Goal: Check status: Check status

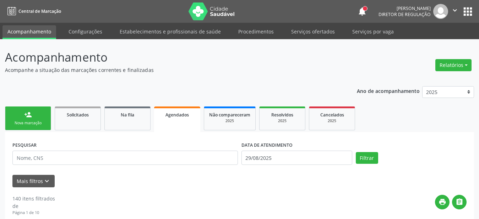
select select "7"
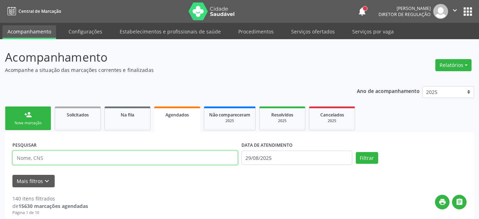
paste input "706 0068 3671 7642"
type input "706 0068 3671 7642"
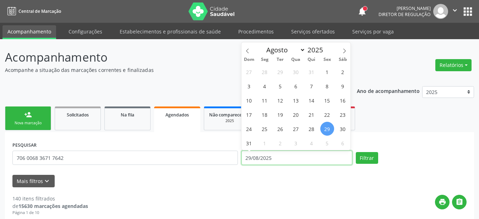
click at [275, 156] on input "29/08/2025" at bounding box center [297, 157] width 111 height 14
click at [342, 51] on span at bounding box center [345, 48] width 12 height 12
select select "8"
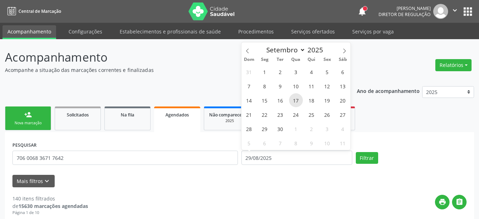
click at [293, 97] on span "17" at bounding box center [296, 100] width 14 height 14
type input "17/09/2025"
click at [295, 101] on span "17" at bounding box center [296, 100] width 14 height 14
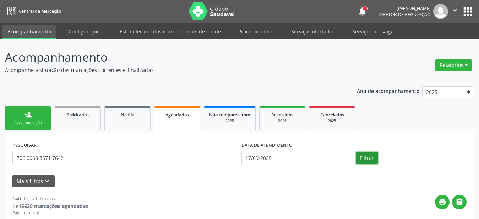
click at [367, 155] on button "Filtrar" at bounding box center [367, 158] width 22 height 12
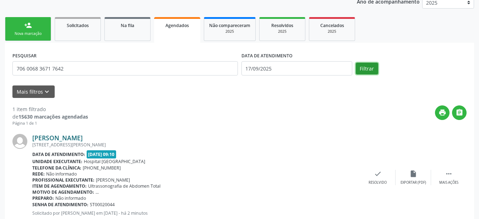
scroll to position [98, 0]
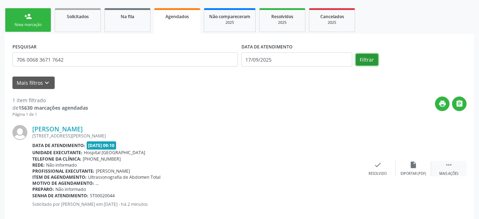
click at [451, 162] on icon "" at bounding box center [449, 165] width 8 height 8
click at [318, 173] on div "print Imprimir" at bounding box center [307, 168] width 36 height 15
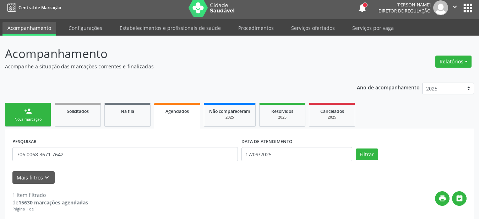
scroll to position [0, 0]
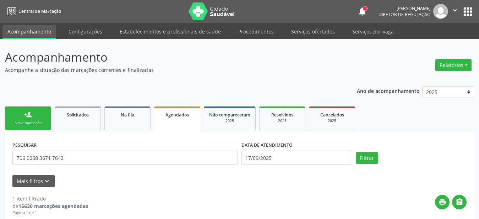
drag, startPoint x: 170, startPoint y: 120, endPoint x: 112, endPoint y: 151, distance: 66.1
click at [169, 120] on link "Agendados" at bounding box center [177, 119] width 46 height 26
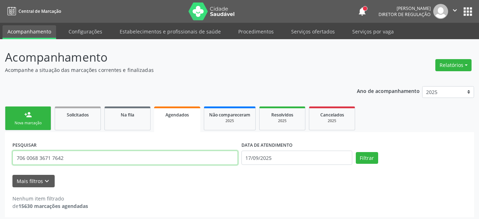
drag, startPoint x: 21, startPoint y: 158, endPoint x: 0, endPoint y: 165, distance: 22.0
click at [12, 165] on input "706 0068 3671 7642" at bounding box center [125, 157] width 226 height 14
paste input "706 0068 3671 7642"
type input "706 0068 3671 7642"
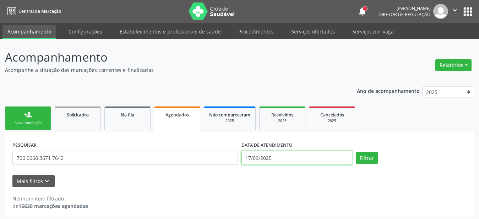
click at [271, 160] on input "17/09/2025" at bounding box center [297, 157] width 111 height 14
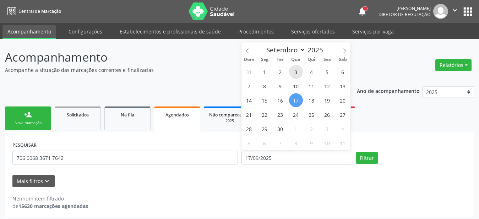
click at [291, 78] on div "31 1 2 3 4 5 6 7 8 9 10 11 12 13 14 15 16 17 18 19 20 21 22 23 24 25 26 27 28 2…" at bounding box center [296, 106] width 109 height 85
click at [291, 71] on span "3" at bounding box center [296, 72] width 14 height 14
type input "[DATE]"
click at [291, 69] on span "3" at bounding box center [296, 72] width 14 height 14
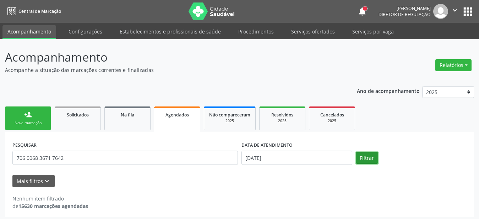
click at [366, 157] on button "Filtrar" at bounding box center [367, 158] width 22 height 12
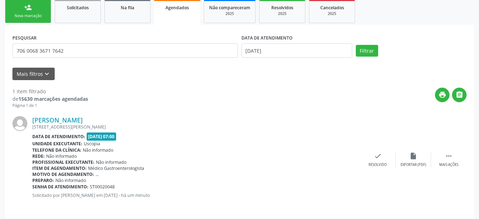
scroll to position [111, 0]
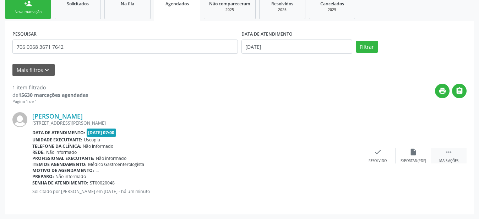
click at [450, 149] on icon "" at bounding box center [449, 152] width 8 height 8
click at [313, 154] on div "print Imprimir" at bounding box center [307, 155] width 36 height 15
